Goal: Obtain resource: Download file/media

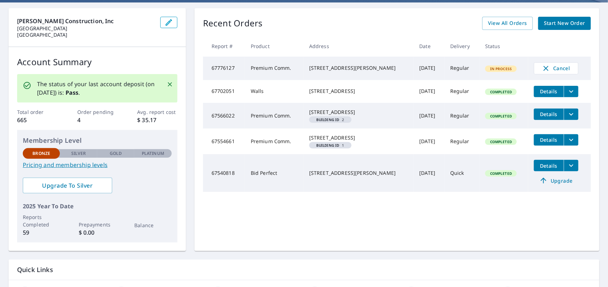
scroll to position [65, 0]
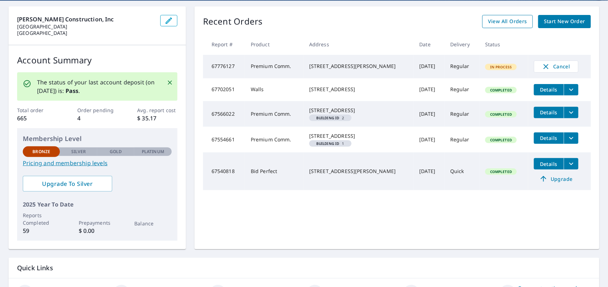
click at [508, 24] on span "View All Orders" at bounding box center [507, 21] width 39 height 9
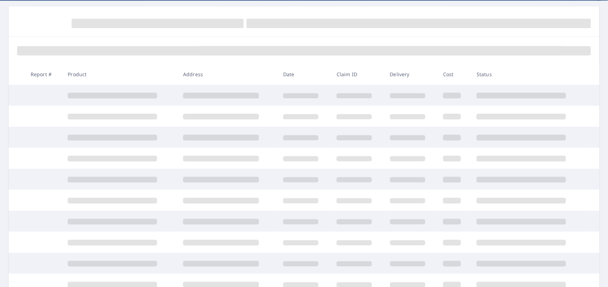
scroll to position [65, 0]
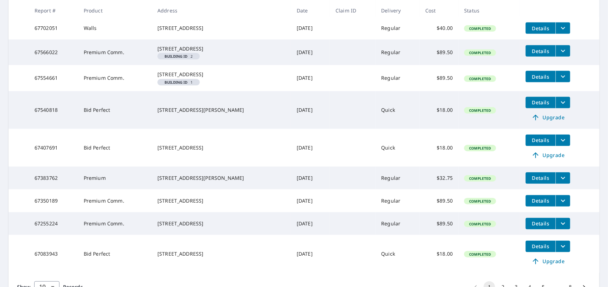
scroll to position [166, 0]
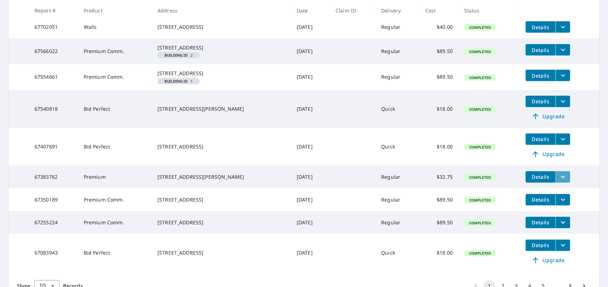
click at [555, 183] on button "filesDropdownBtn-67383762" at bounding box center [562, 176] width 15 height 11
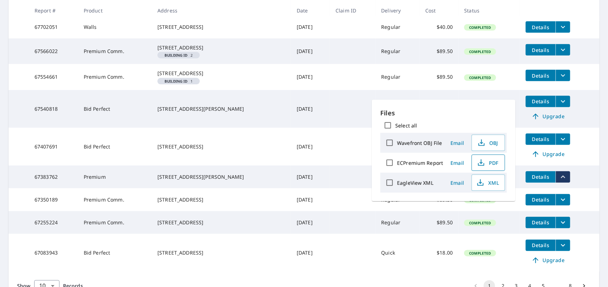
click at [496, 164] on span "PDF" at bounding box center [487, 162] width 23 height 9
click at [577, 78] on td "Details" at bounding box center [559, 75] width 79 height 23
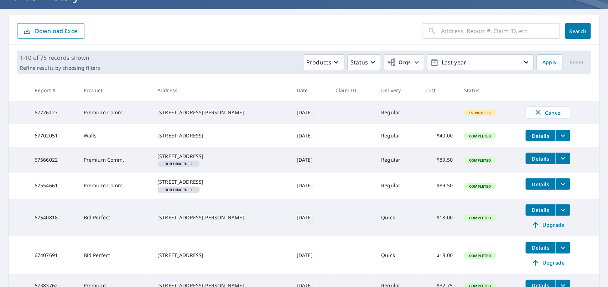
scroll to position [0, 0]
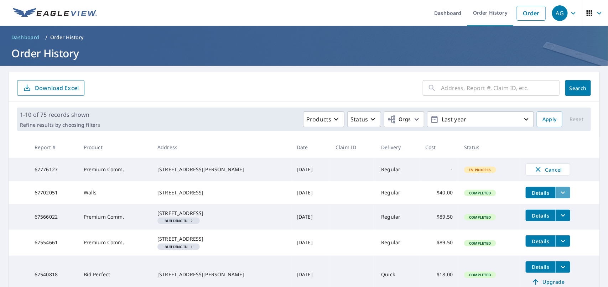
click at [561, 194] on icon "filesDropdownBtn-67702051" at bounding box center [563, 193] width 4 height 2
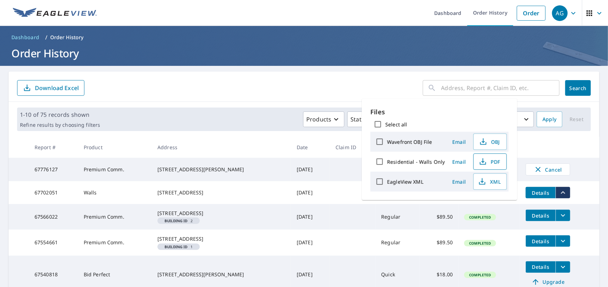
click at [490, 161] on span "PDF" at bounding box center [489, 161] width 23 height 9
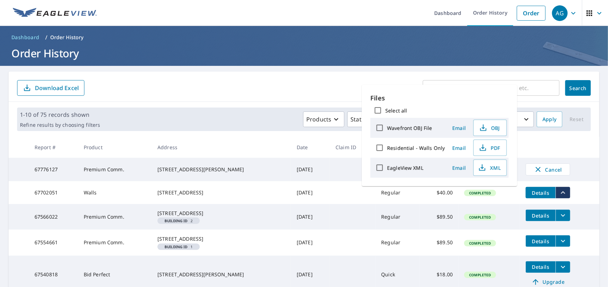
scroll to position [230, 0]
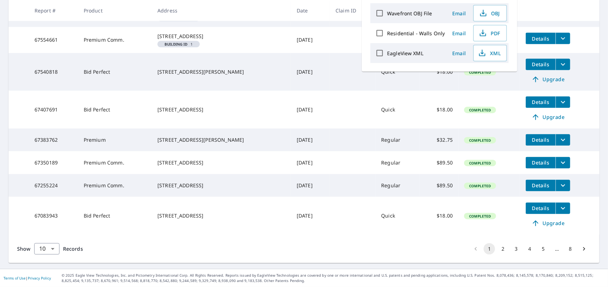
click at [595, 82] on main "​ Search Download Excel 1-10 of 75 records shown Refine results by choosing fil…" at bounding box center [304, 66] width 608 height 406
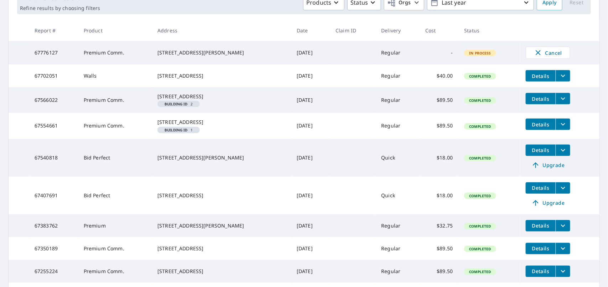
scroll to position [113, 0]
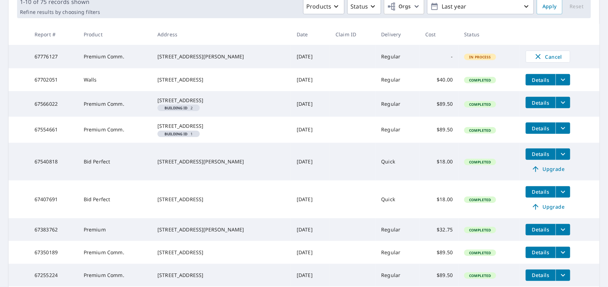
click at [559, 79] on icon "filesDropdownBtn-67702051" at bounding box center [563, 79] width 9 height 9
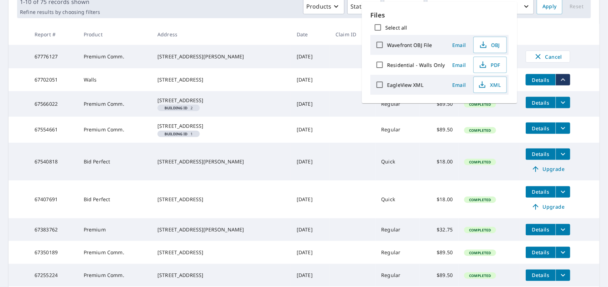
click at [532, 77] on button "Details" at bounding box center [541, 79] width 30 height 11
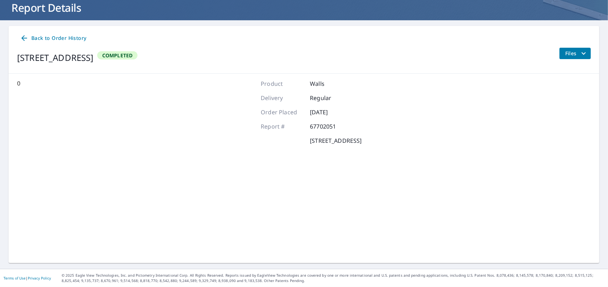
scroll to position [45, 0]
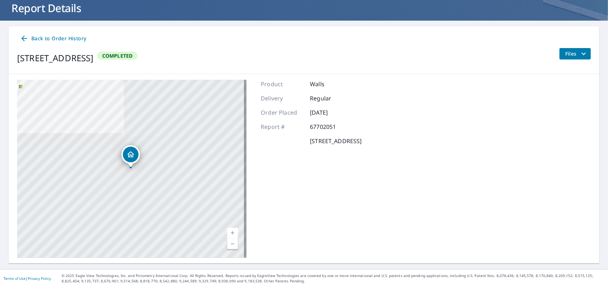
click at [579, 50] on icon "filesDropdownBtn-67702051" at bounding box center [583, 53] width 9 height 9
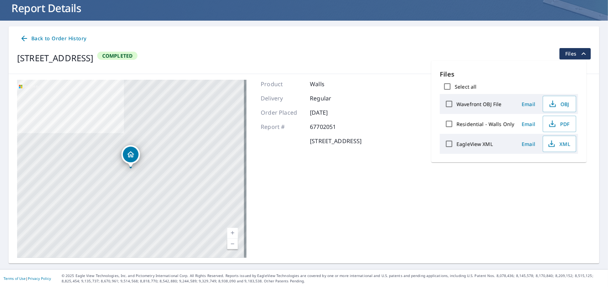
click at [498, 56] on div "[STREET_ADDRESS] Completed Files" at bounding box center [304, 58] width 574 height 20
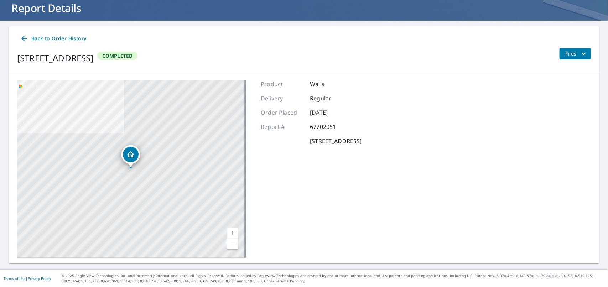
click at [59, 36] on span "Back to Order History" at bounding box center [53, 38] width 66 height 9
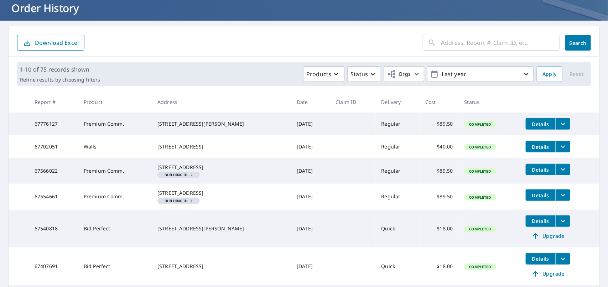
click at [142, 68] on div "Products Status Orgs Last year" at bounding box center [318, 74] width 431 height 16
click at [559, 122] on icon "filesDropdownBtn-67776127" at bounding box center [563, 124] width 9 height 9
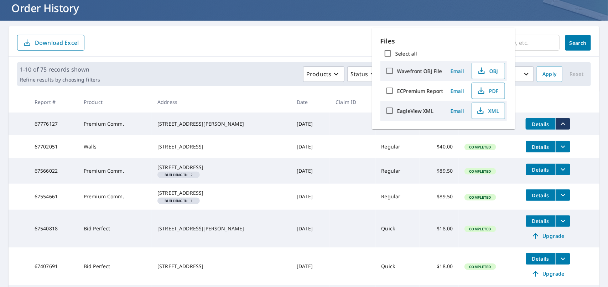
click at [492, 87] on span "PDF" at bounding box center [487, 91] width 23 height 9
